Goal: Navigation & Orientation: Find specific page/section

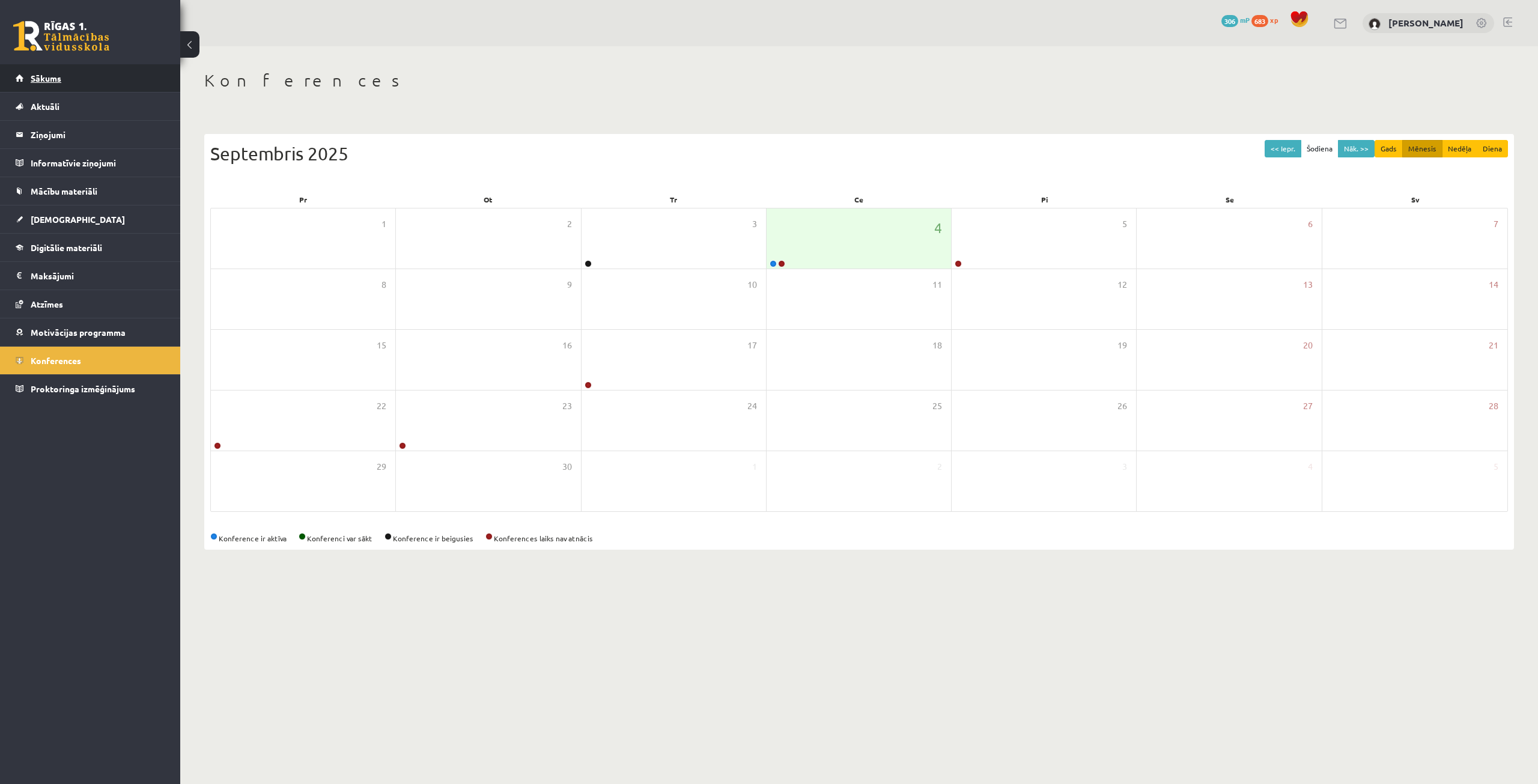
click at [38, 84] on link "Sākums" at bounding box center [90, 78] width 149 height 27
